Goal: Information Seeking & Learning: Learn about a topic

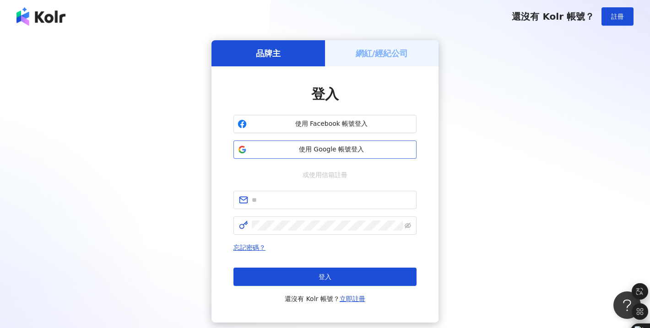
click at [361, 146] on span "使用 Google 帳號登入" at bounding box center [331, 149] width 162 height 9
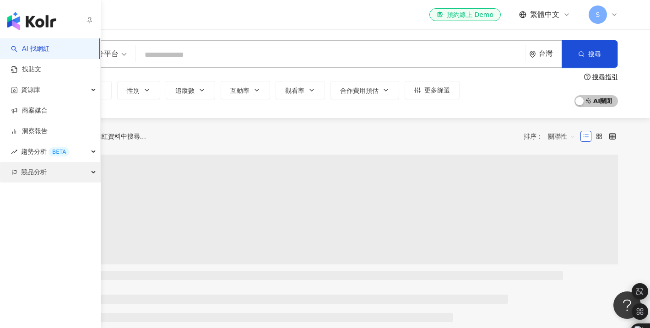
click at [44, 178] on span "競品分析" at bounding box center [34, 172] width 26 height 21
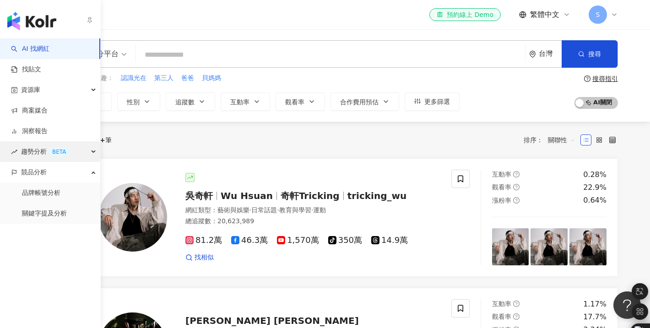
click at [29, 152] on span "趨勢分析 BETA" at bounding box center [45, 151] width 49 height 21
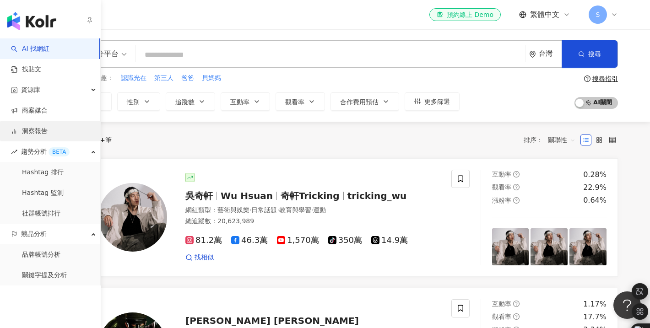
click at [48, 136] on link "洞察報告" at bounding box center [29, 131] width 37 height 9
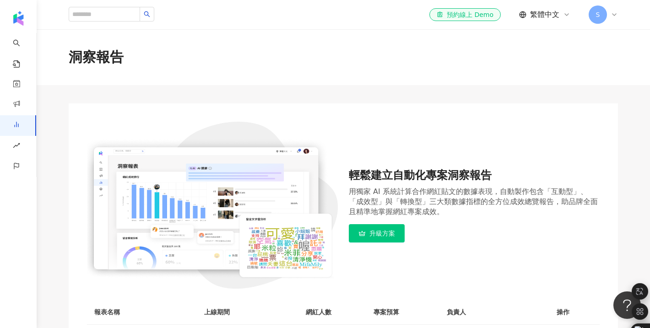
click at [613, 14] on icon at bounding box center [614, 14] width 7 height 7
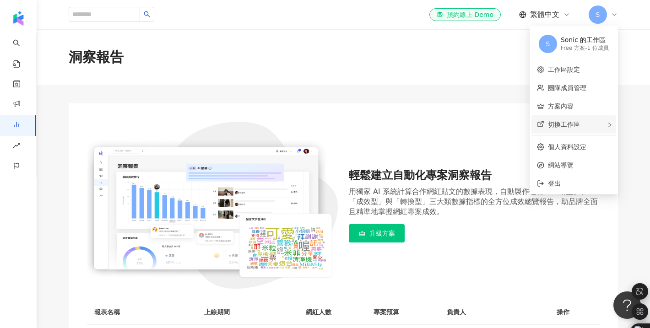
click at [570, 127] on span "切換工作區" at bounding box center [564, 124] width 32 height 7
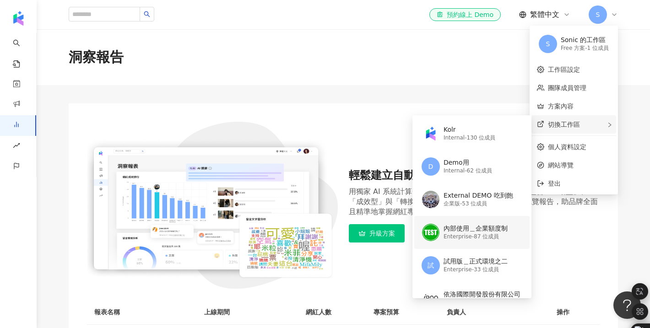
click at [470, 236] on div "Enterprise - 87 位成員" at bounding box center [476, 237] width 64 height 8
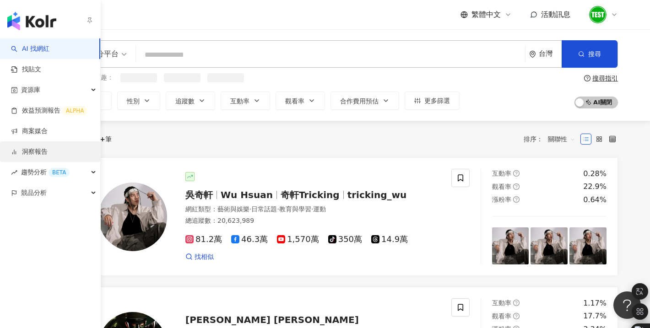
click at [41, 153] on link "洞察報告" at bounding box center [29, 151] width 37 height 9
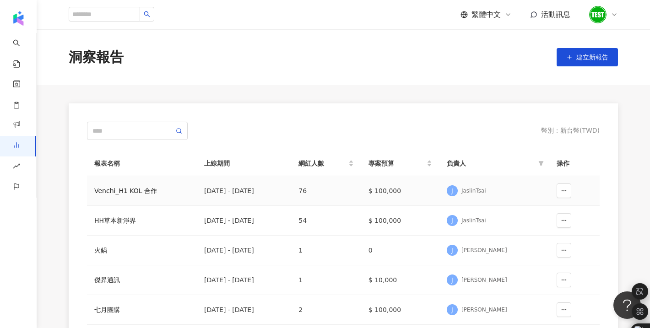
scroll to position [23, 0]
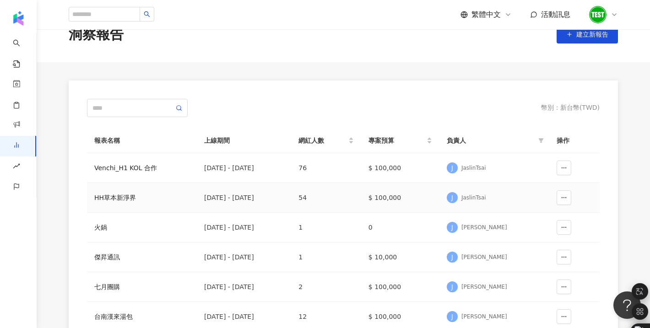
click at [486, 195] on div "JaslinTsai" at bounding box center [473, 198] width 25 height 8
click at [103, 202] on div "HH草本新淨界" at bounding box center [141, 198] width 95 height 10
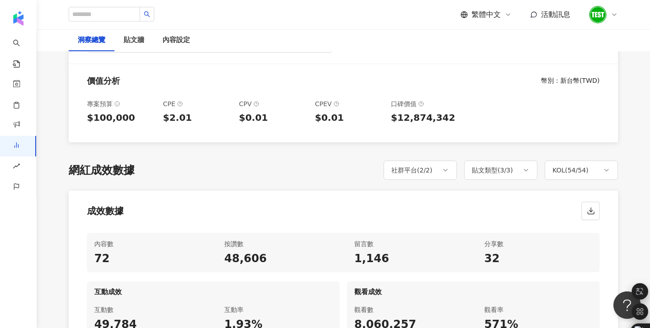
scroll to position [308, 0]
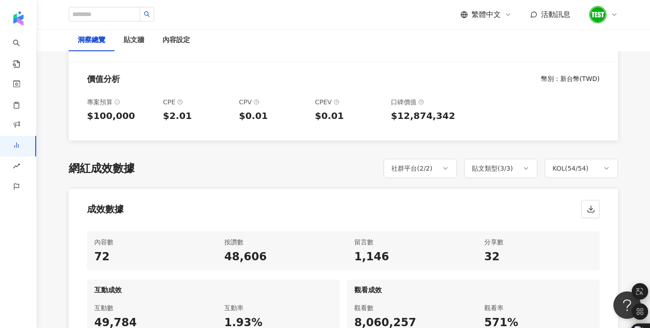
click at [616, 13] on icon at bounding box center [614, 14] width 7 height 7
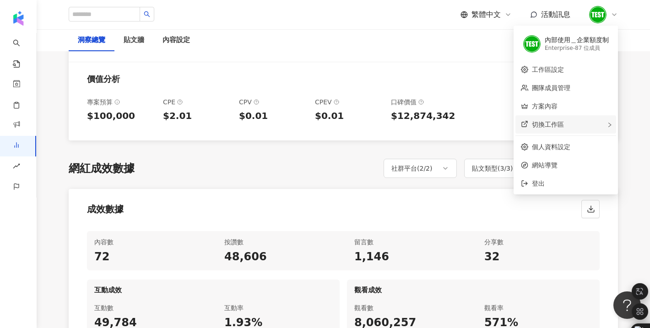
click at [588, 122] on div "切換工作區" at bounding box center [565, 124] width 101 height 18
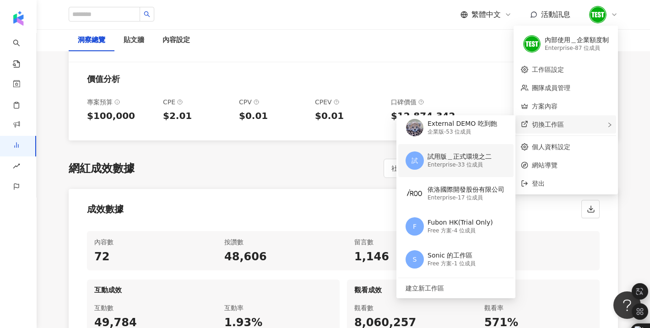
scroll to position [0, 0]
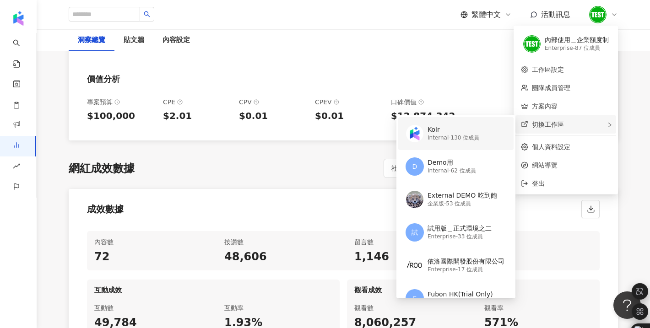
click at [481, 138] on div "Kolr Internal - 130 位成員" at bounding box center [455, 133] width 99 height 33
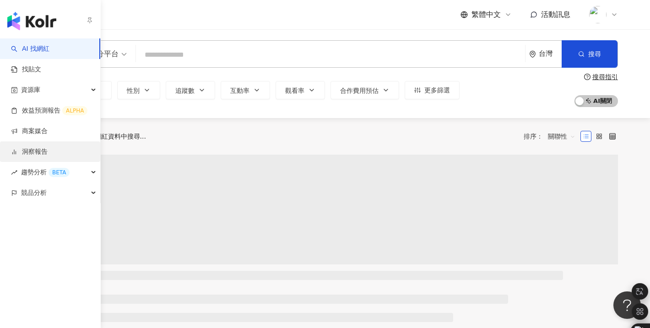
click at [48, 156] on link "洞察報告" at bounding box center [29, 151] width 37 height 9
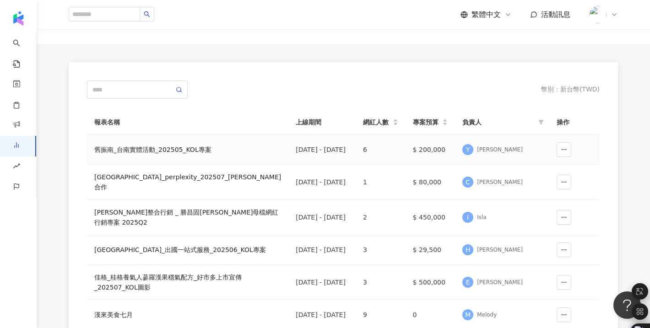
scroll to position [59, 0]
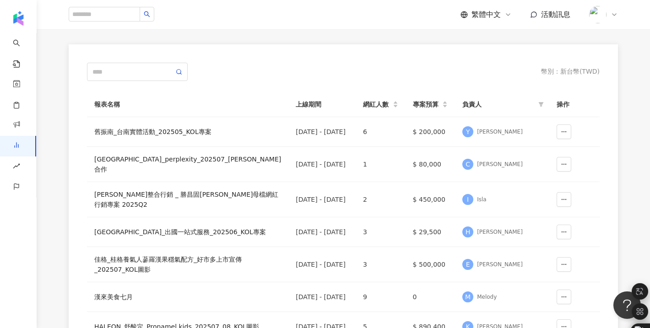
click at [615, 15] on icon at bounding box center [614, 14] width 7 height 7
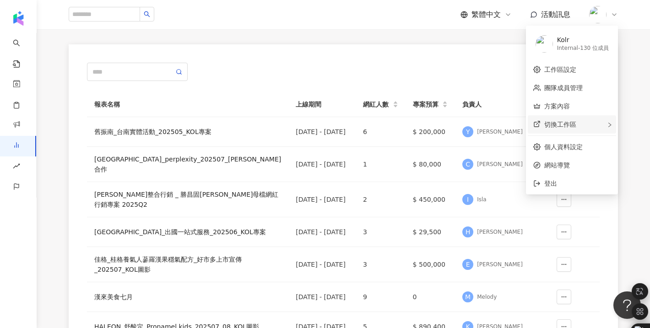
click at [589, 123] on div "切換工作區" at bounding box center [572, 124] width 88 height 18
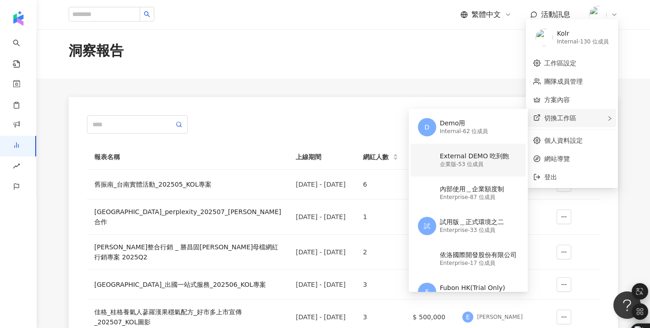
scroll to position [0, 0]
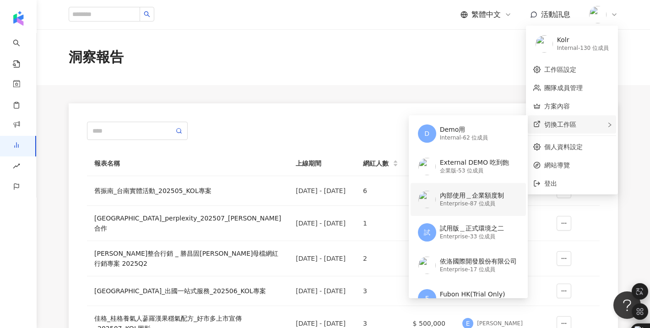
click at [497, 198] on div "內部使用＿企業額度制" at bounding box center [472, 195] width 64 height 9
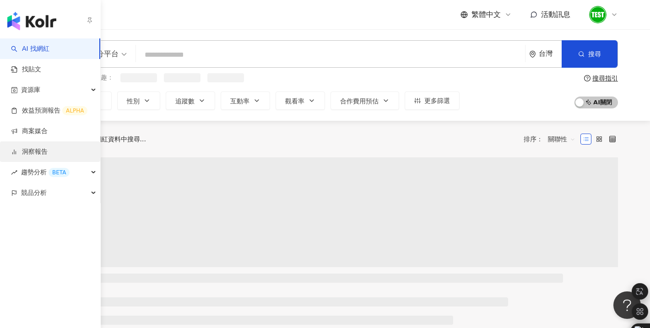
click at [38, 153] on link "洞察報告" at bounding box center [29, 151] width 37 height 9
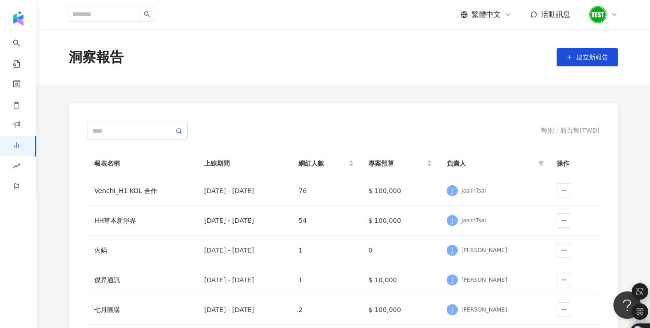
click at [611, 11] on icon at bounding box center [614, 14] width 7 height 7
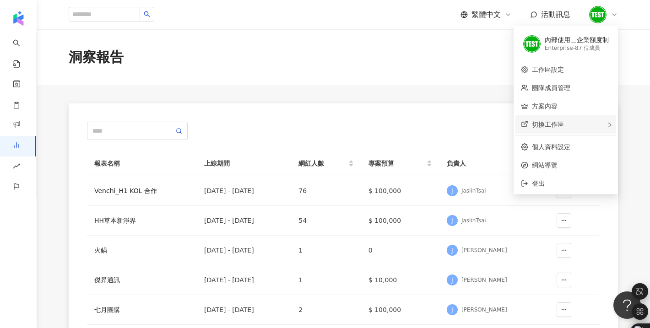
click at [568, 125] on div "切換工作區" at bounding box center [565, 124] width 101 height 18
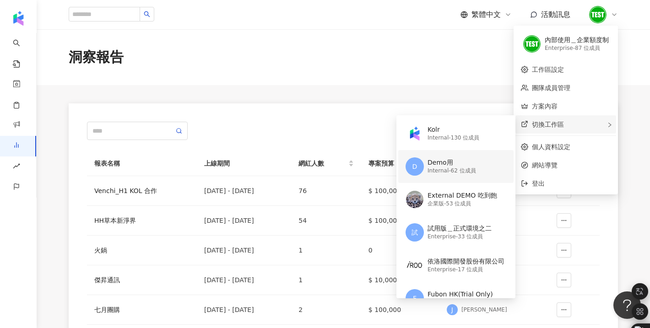
click at [469, 163] on div "Demo用" at bounding box center [452, 162] width 49 height 9
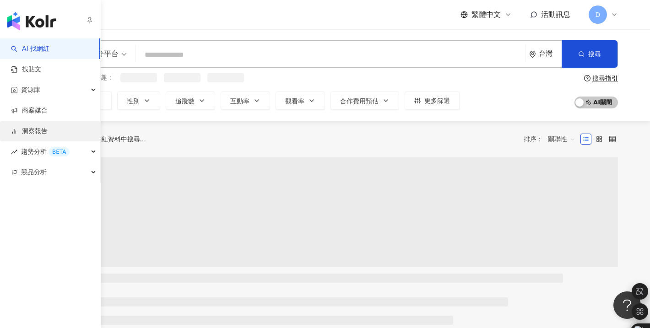
click at [38, 133] on link "洞察報告" at bounding box center [29, 131] width 37 height 9
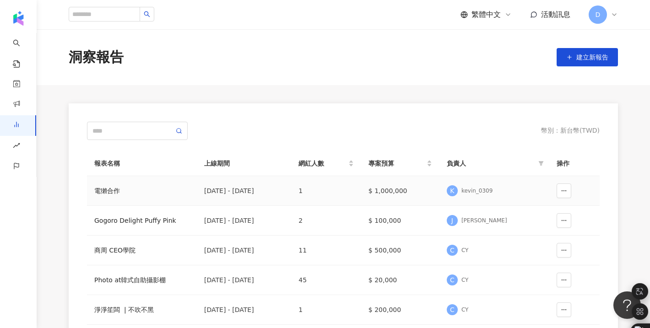
click at [493, 187] on div "kevin_0309" at bounding box center [476, 191] width 31 height 8
click at [98, 198] on td "電獺合作" at bounding box center [142, 191] width 110 height 30
click at [112, 190] on div "電獺合作" at bounding box center [141, 191] width 95 height 10
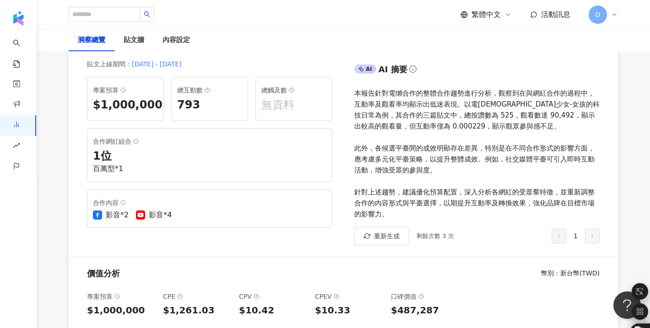
scroll to position [131, 0]
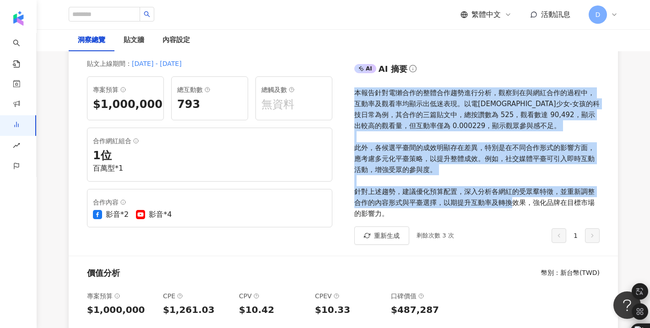
drag, startPoint x: 356, startPoint y: 91, endPoint x: 459, endPoint y: 213, distance: 159.8
click at [459, 213] on div "本報告針對電獺合作的整體合作趨勢進行分析，觀察到在與網紅合作的過程中，互動率及觀看率均顯示出低迷表現。以電[DEMOGRAPHIC_DATA]少女-女孩的科技…" at bounding box center [476, 153] width 245 height 132
click at [537, 172] on div "本報告針對電獺合作的整體合作趨勢進行分析，觀察到在與網紅合作的過程中，互動率及觀看率均顯示出低迷表現。以電[DEMOGRAPHIC_DATA]少女-女孩的科技…" at bounding box center [476, 153] width 245 height 132
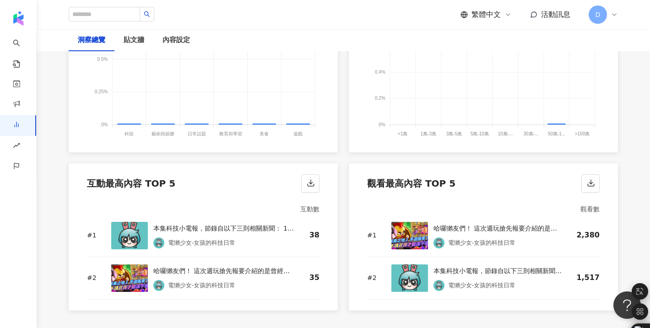
scroll to position [1147, 0]
